Goal: Task Accomplishment & Management: Manage account settings

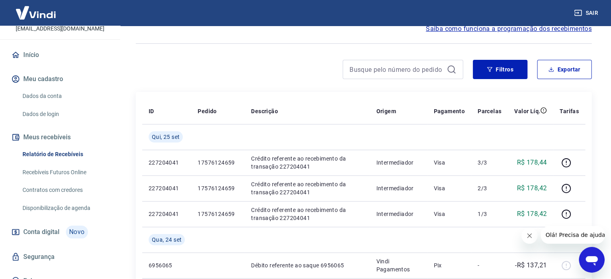
scroll to position [65, 0]
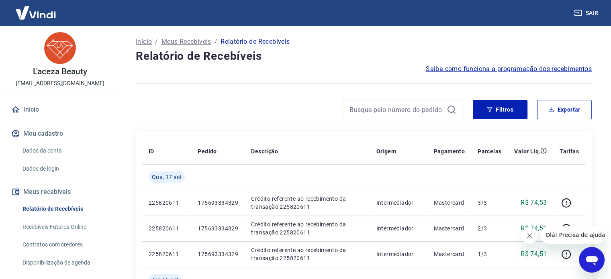
click at [26, 112] on link "Início" at bounding box center [60, 110] width 101 height 18
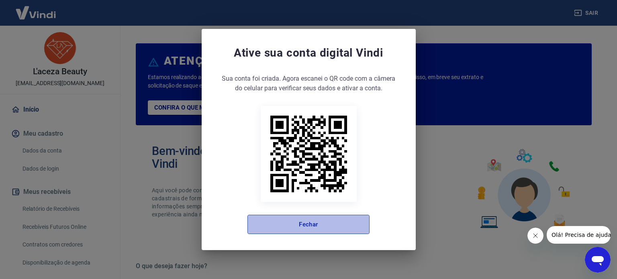
click at [308, 225] on button "Fechar" at bounding box center [309, 224] width 122 height 19
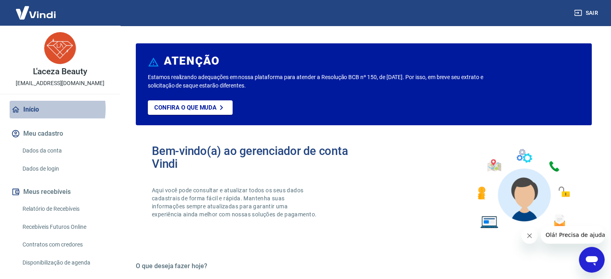
click at [35, 109] on link "Início" at bounding box center [60, 110] width 101 height 18
